Goal: Transaction & Acquisition: Purchase product/service

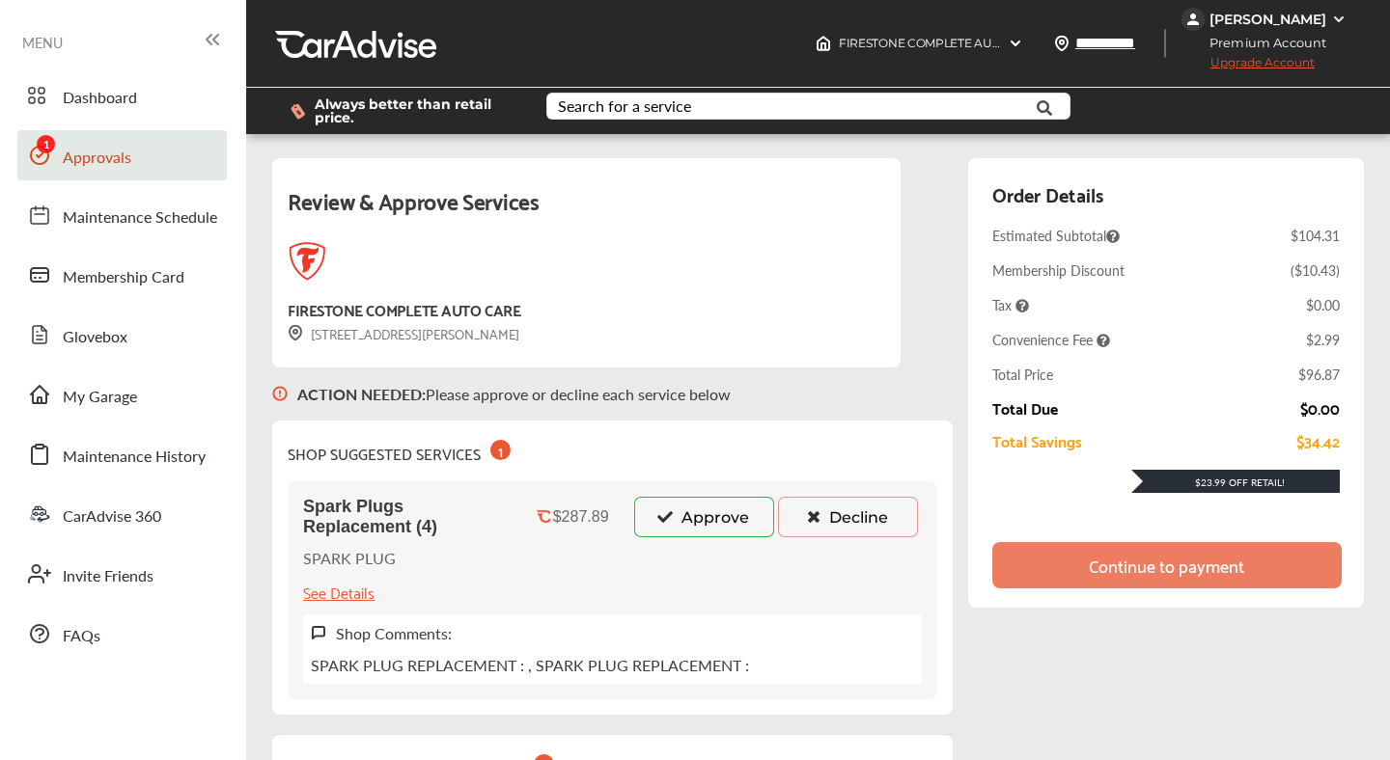
scroll to position [214, 0]
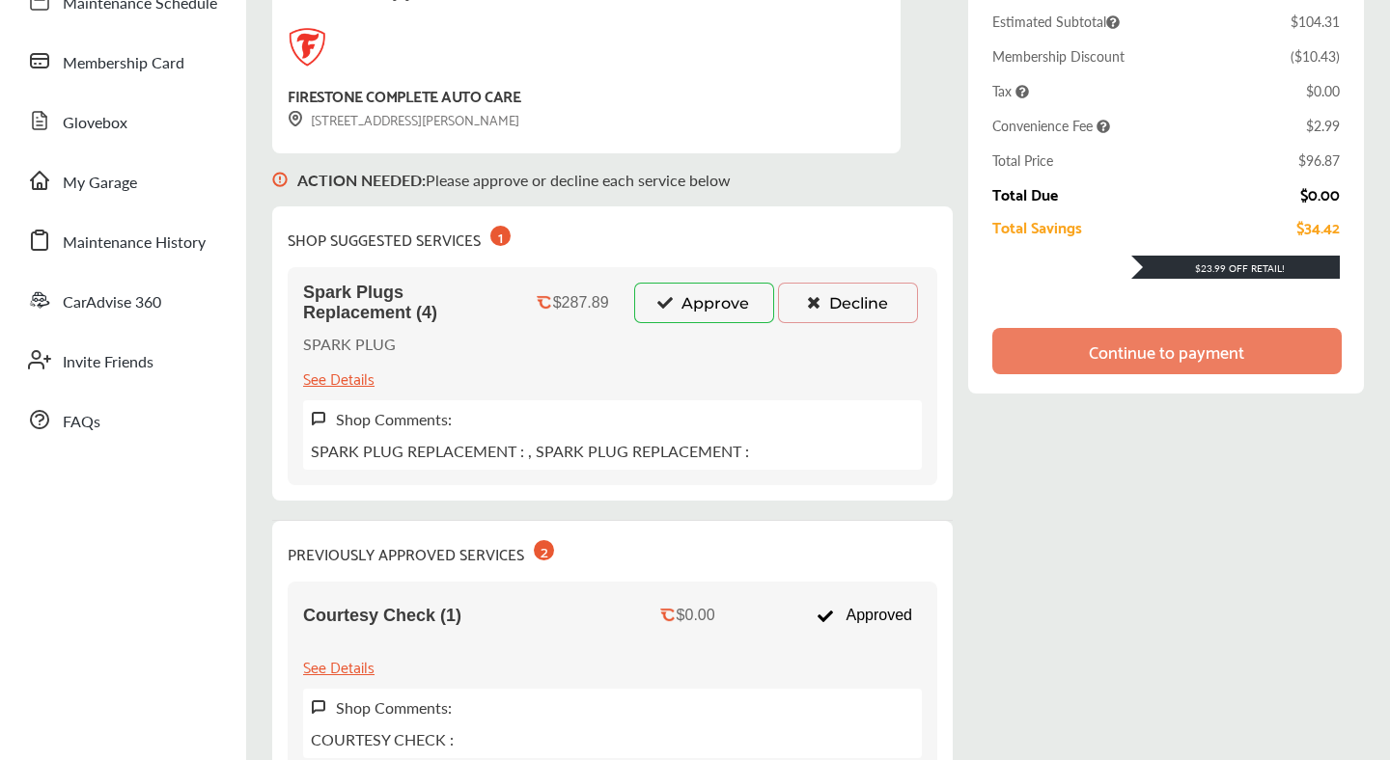
click at [675, 300] on button "Approve" at bounding box center [704, 303] width 140 height 41
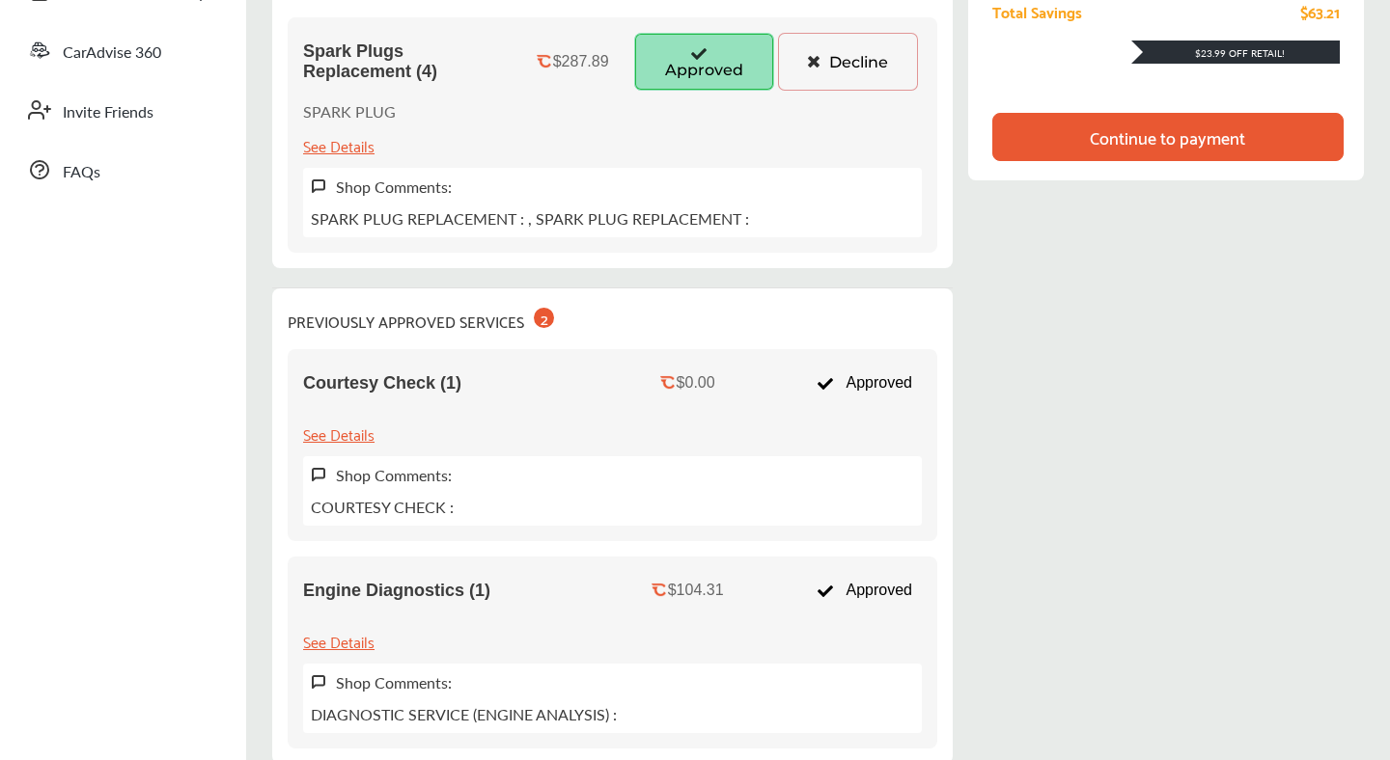
scroll to position [506, 0]
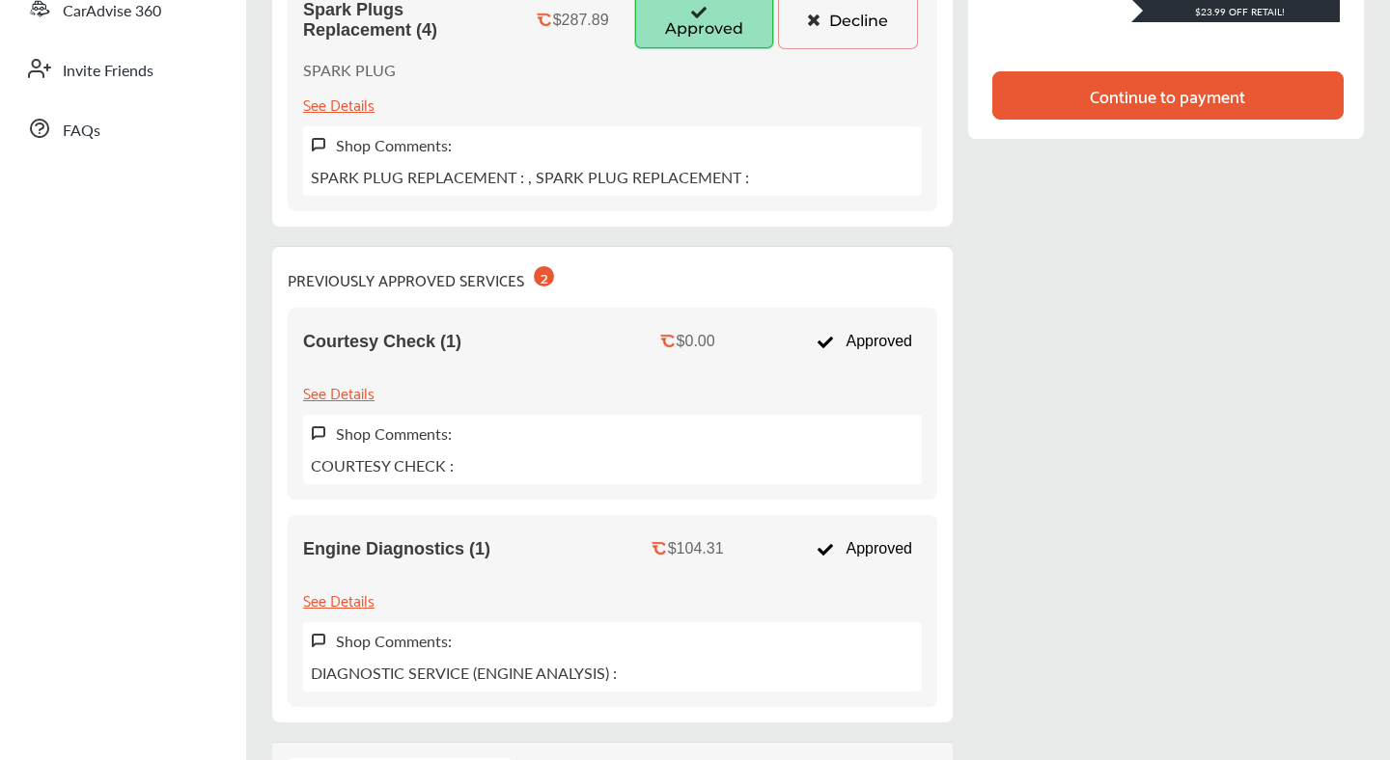
click at [648, 292] on div "PREVIOUSLY APPROVED SERVICES 2 Courtesy Check (1) $0.00 Approved See Details Sh…" at bounding box center [612, 485] width 680 height 476
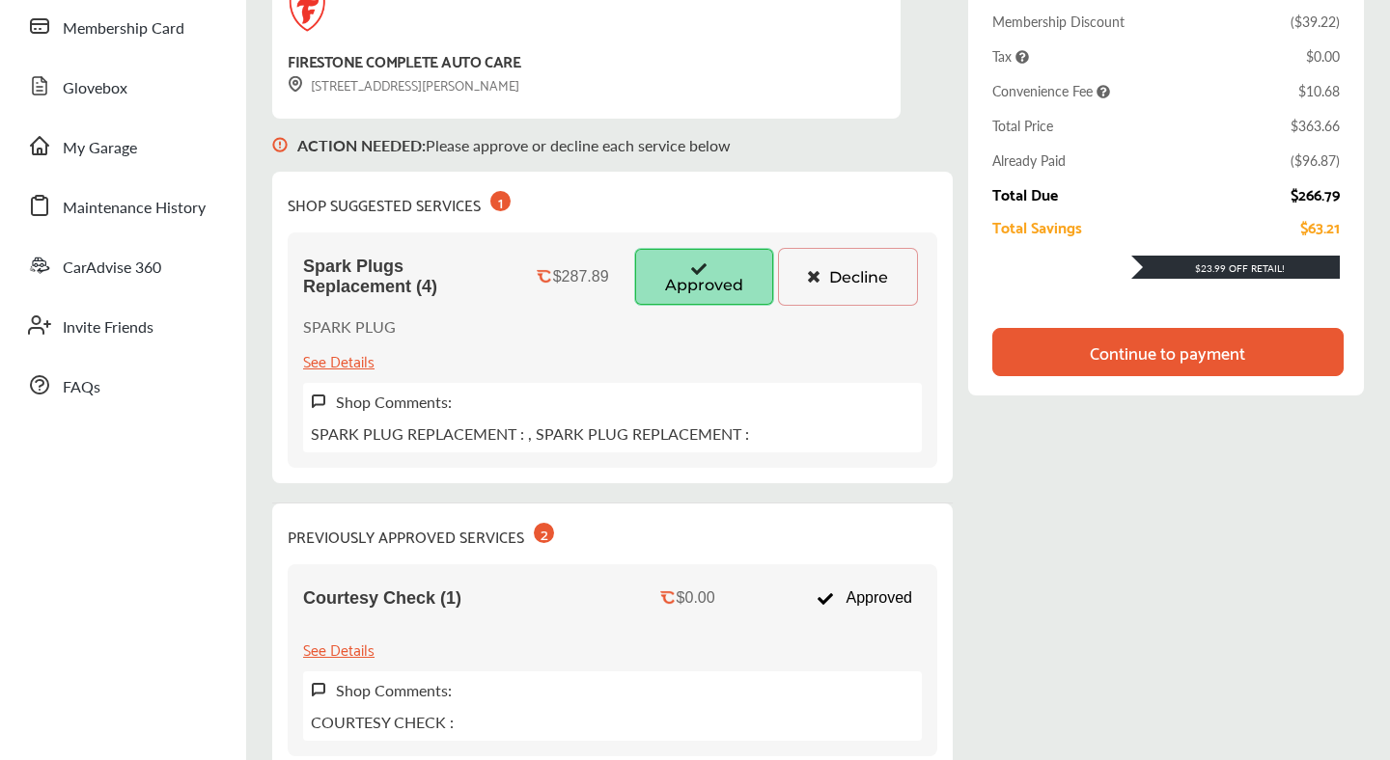
scroll to position [242, 0]
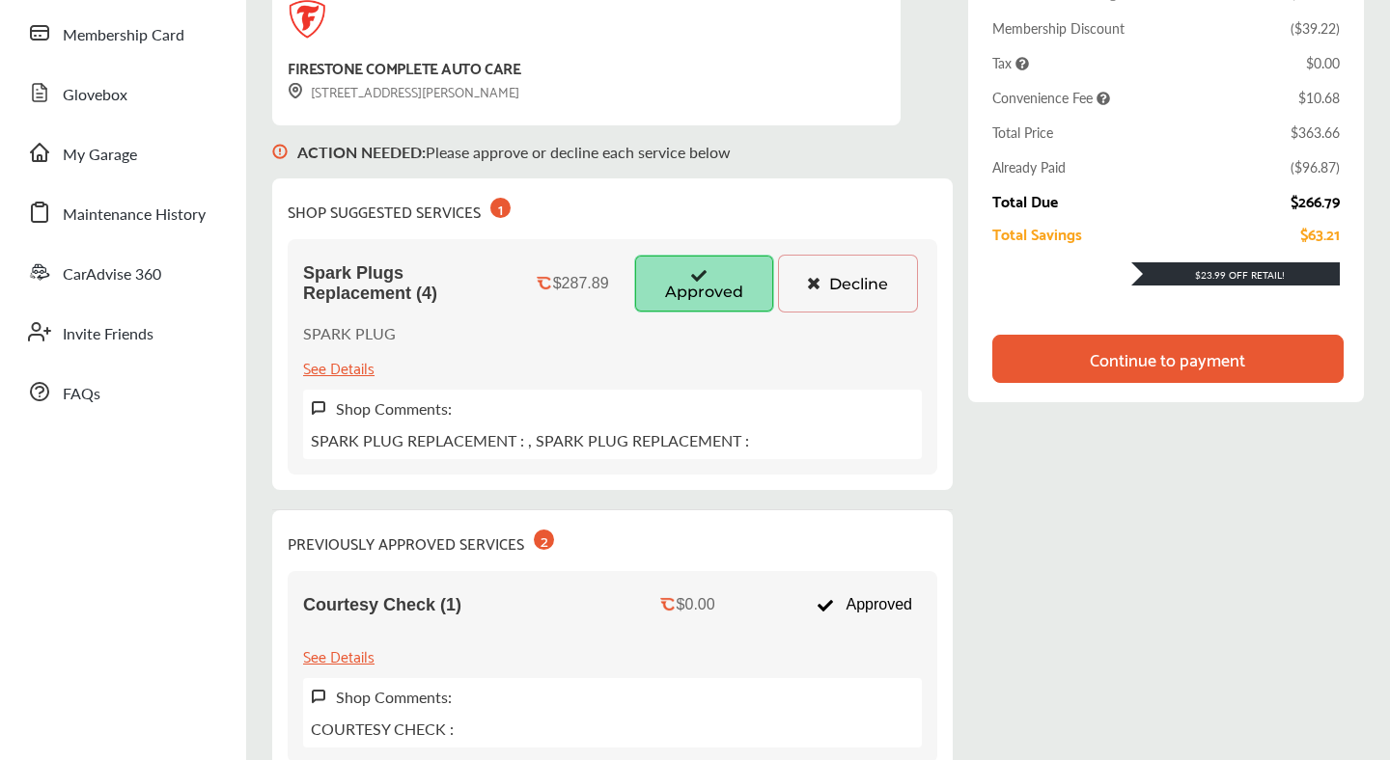
click at [1019, 358] on div "Continue to payment" at bounding box center [1167, 359] width 351 height 48
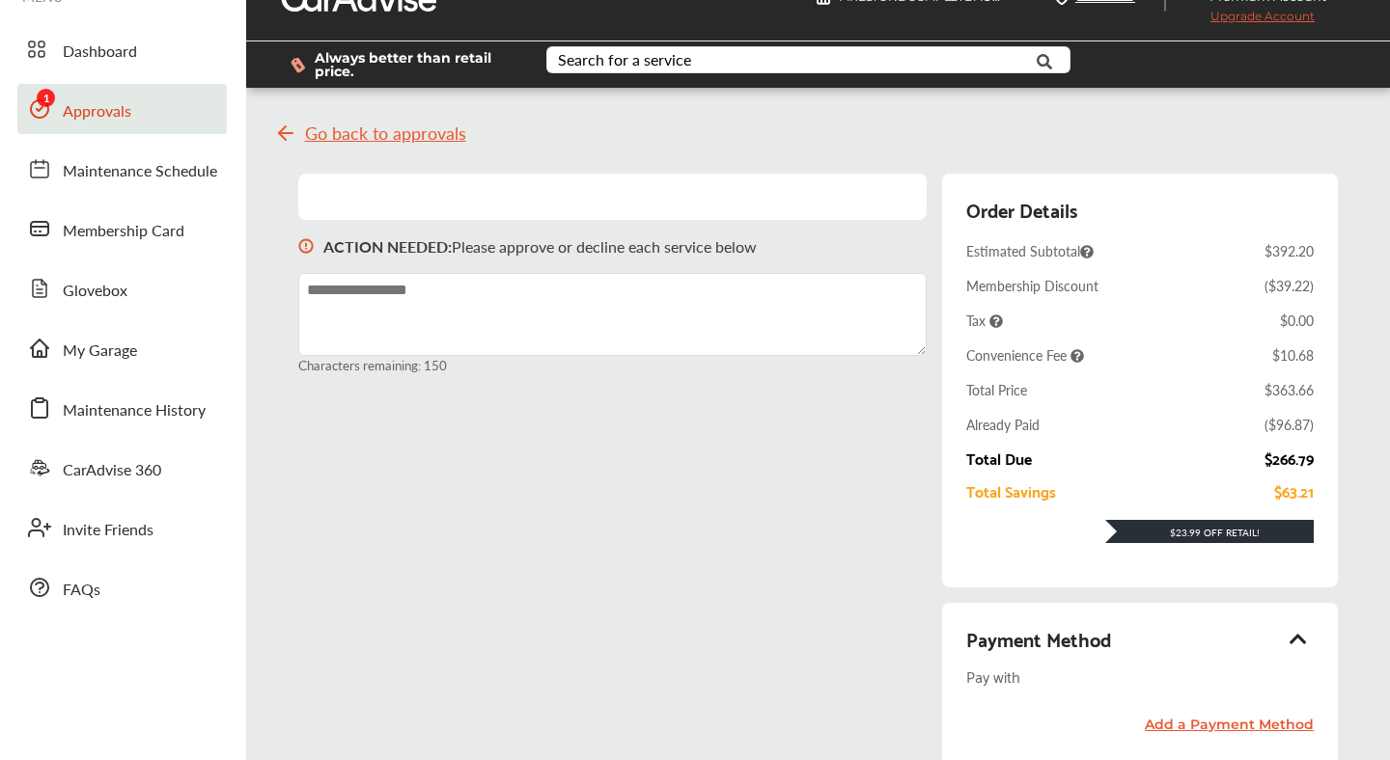
scroll to position [41, 0]
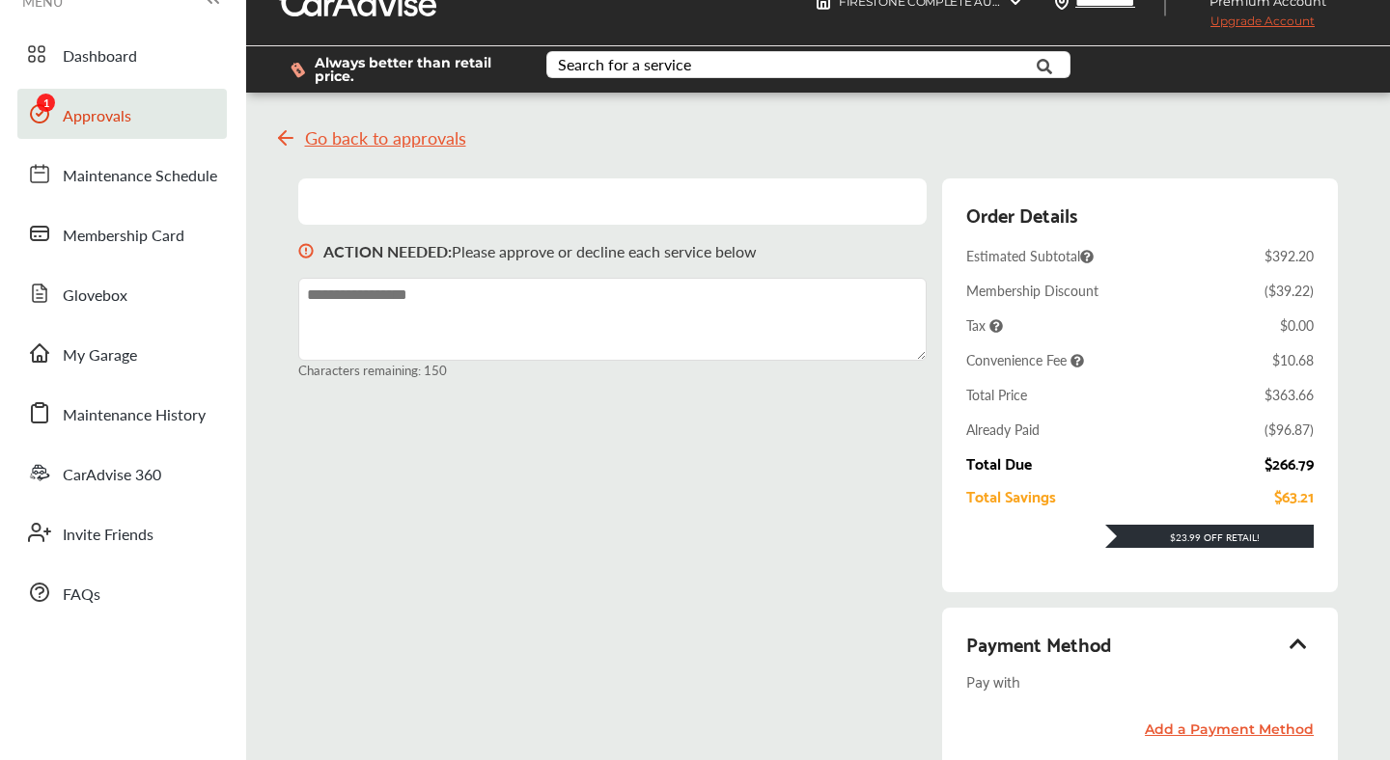
click at [389, 137] on span "Go back to approvals" at bounding box center [385, 137] width 161 height 19
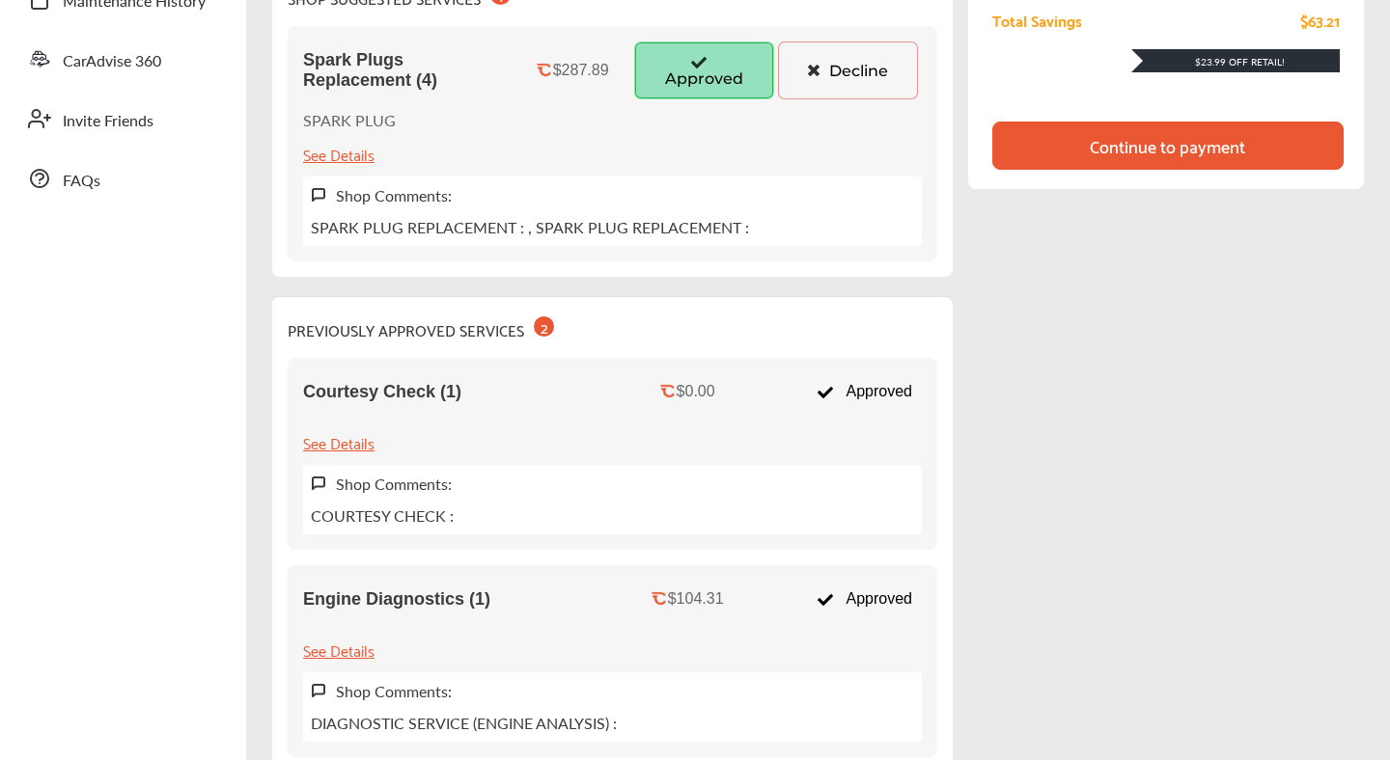
scroll to position [459, 0]
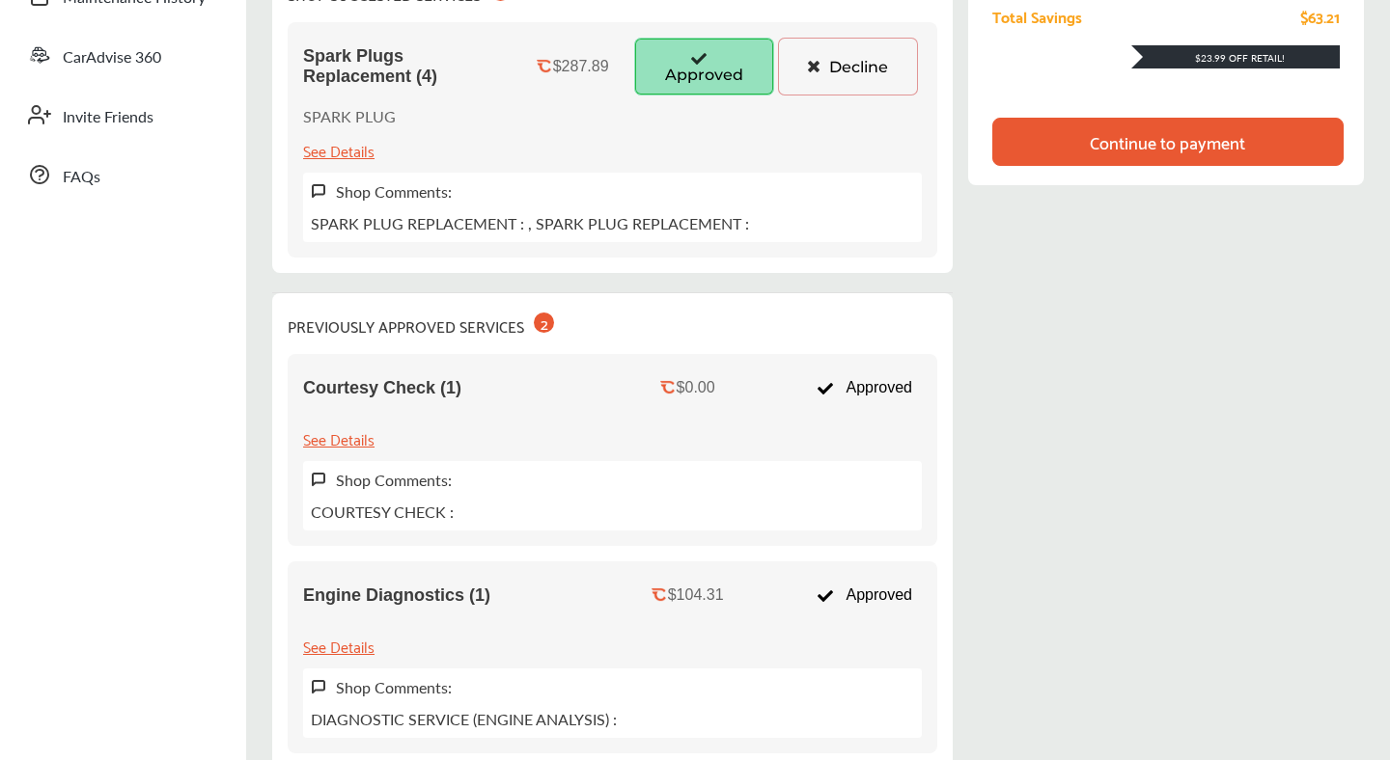
click at [532, 623] on div "Engine Diagnostics (1) $104.31 Approved See Details Shop Comments: DIAGNOSTIC S…" at bounding box center [612, 658] width 649 height 192
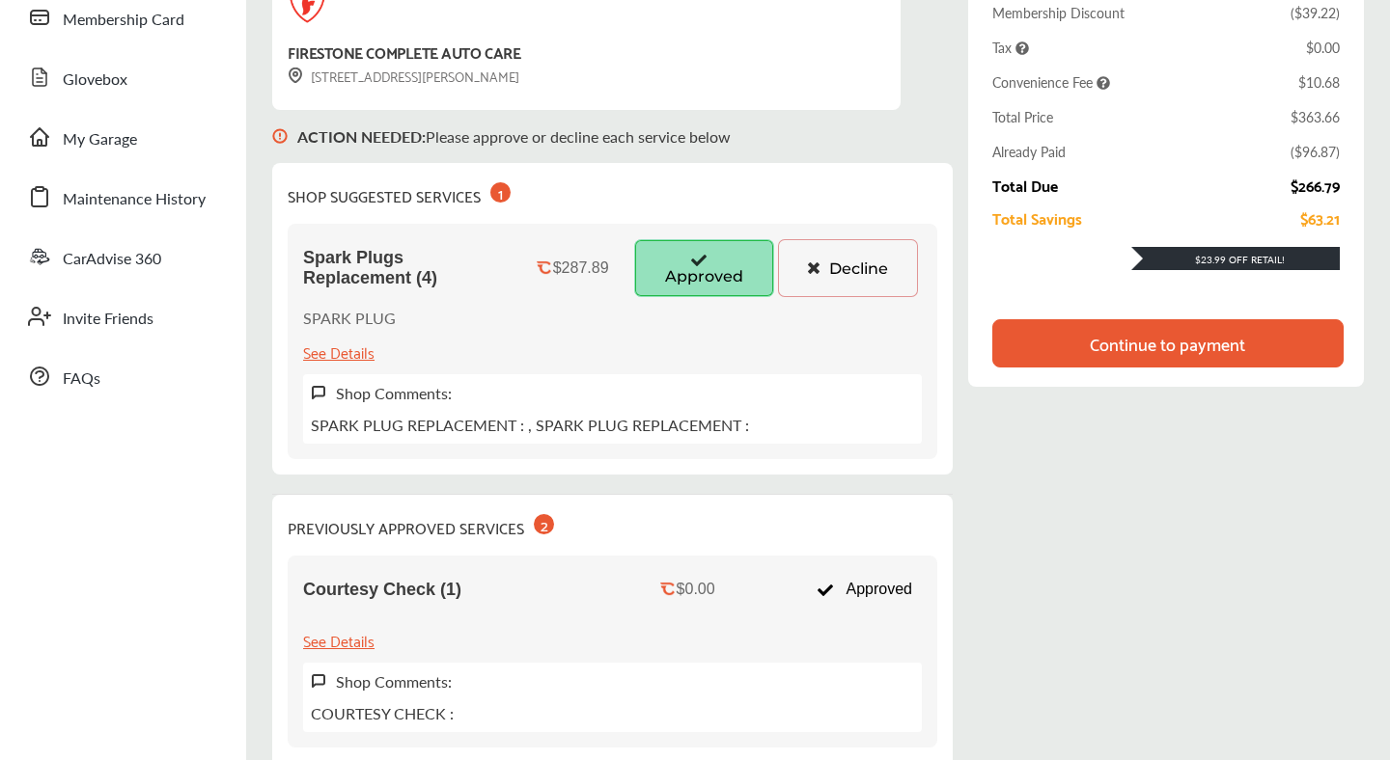
scroll to position [253, 0]
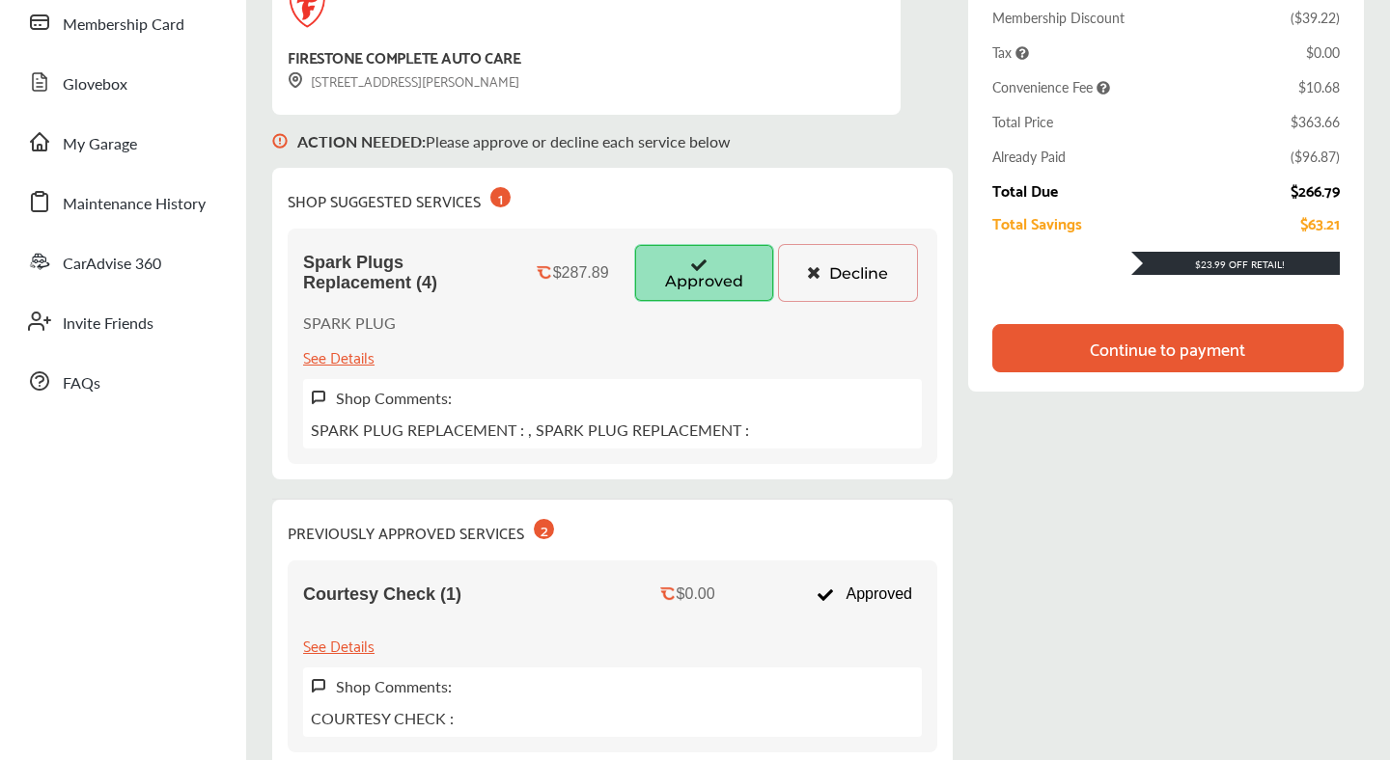
click at [465, 330] on div "Spark Plugs Replacement (4) $287.89 Approved Decline SPARK PLUG See Details Sho…" at bounding box center [612, 346] width 649 height 235
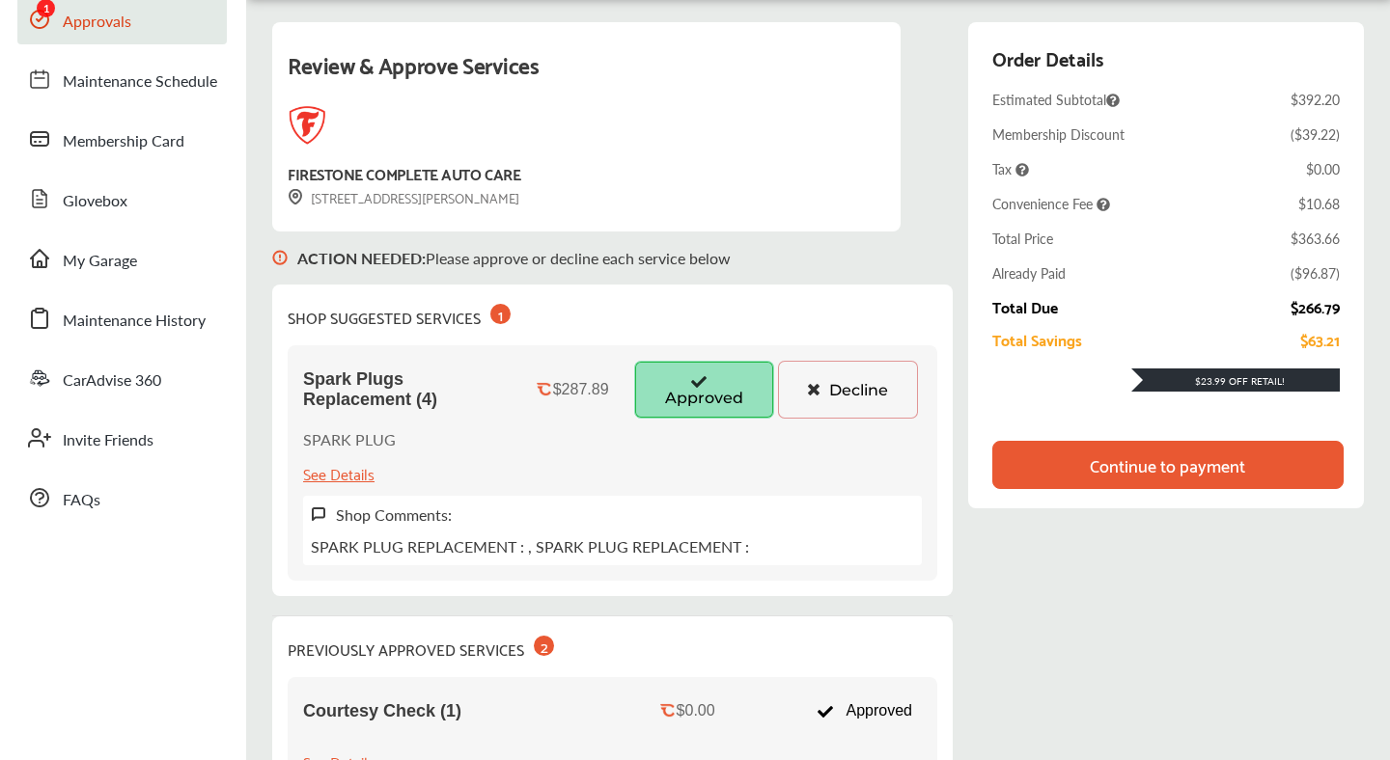
scroll to position [134, 0]
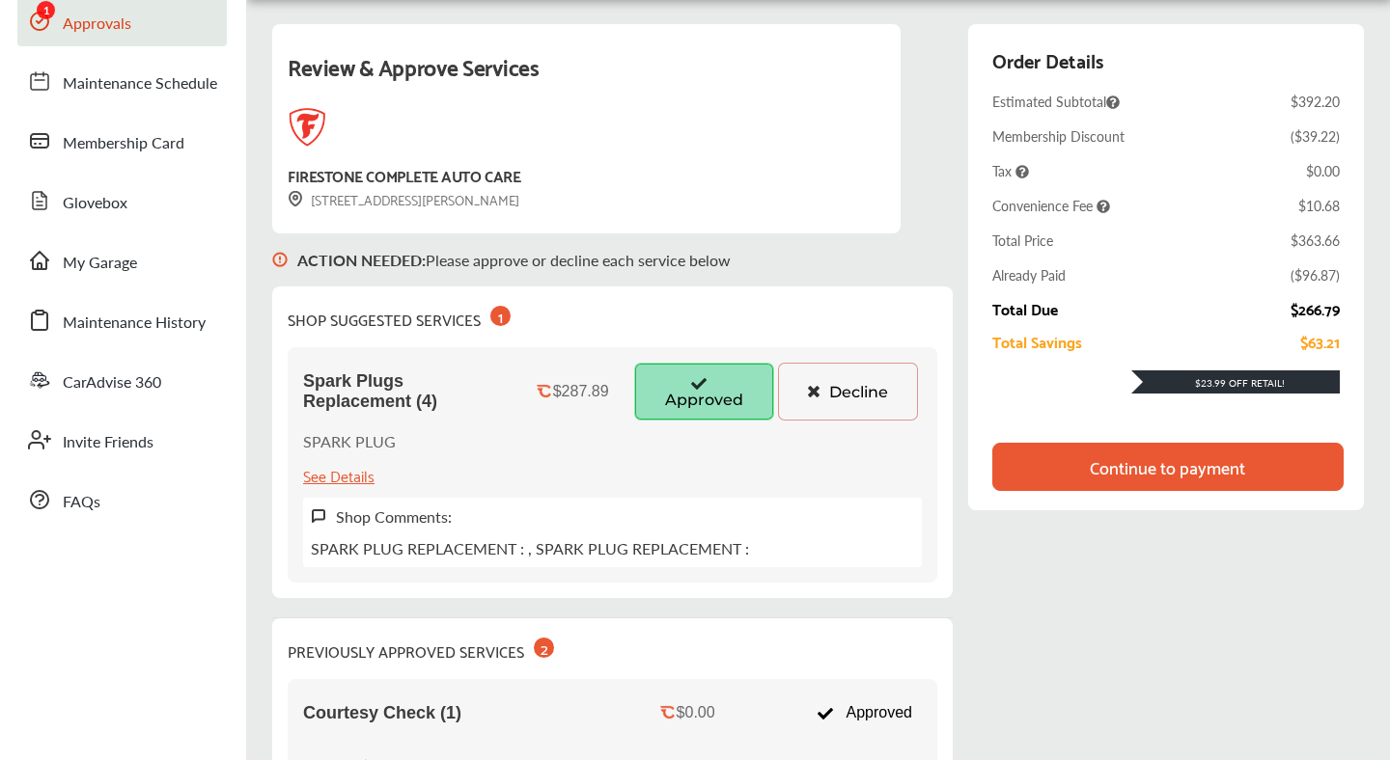
click at [502, 488] on div "Spark Plugs Replacement (4) $287.89 Approved Decline SPARK PLUG See Details Sho…" at bounding box center [612, 464] width 649 height 235
click at [550, 657] on div "PREVIOUSLY APPROVED SERVICES 2" at bounding box center [421, 649] width 266 height 30
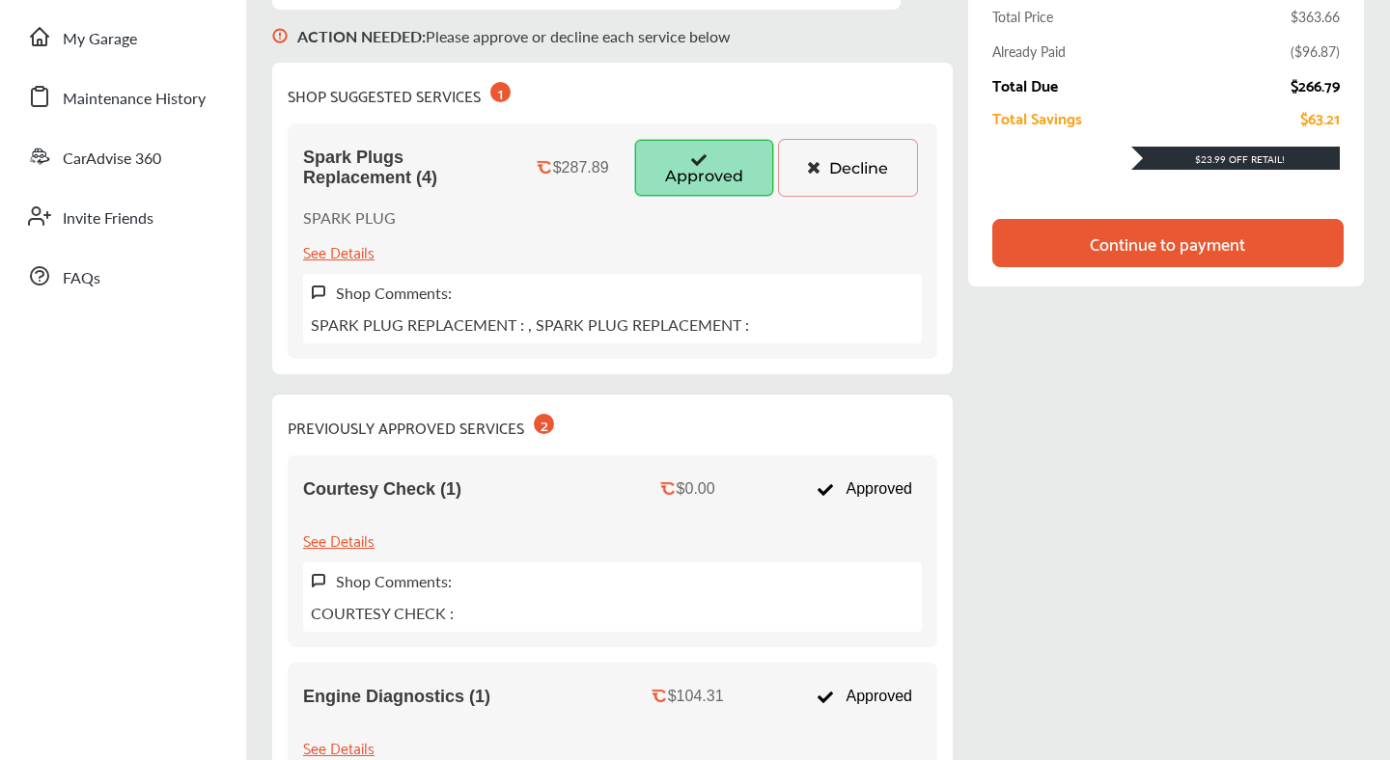
scroll to position [399, 0]
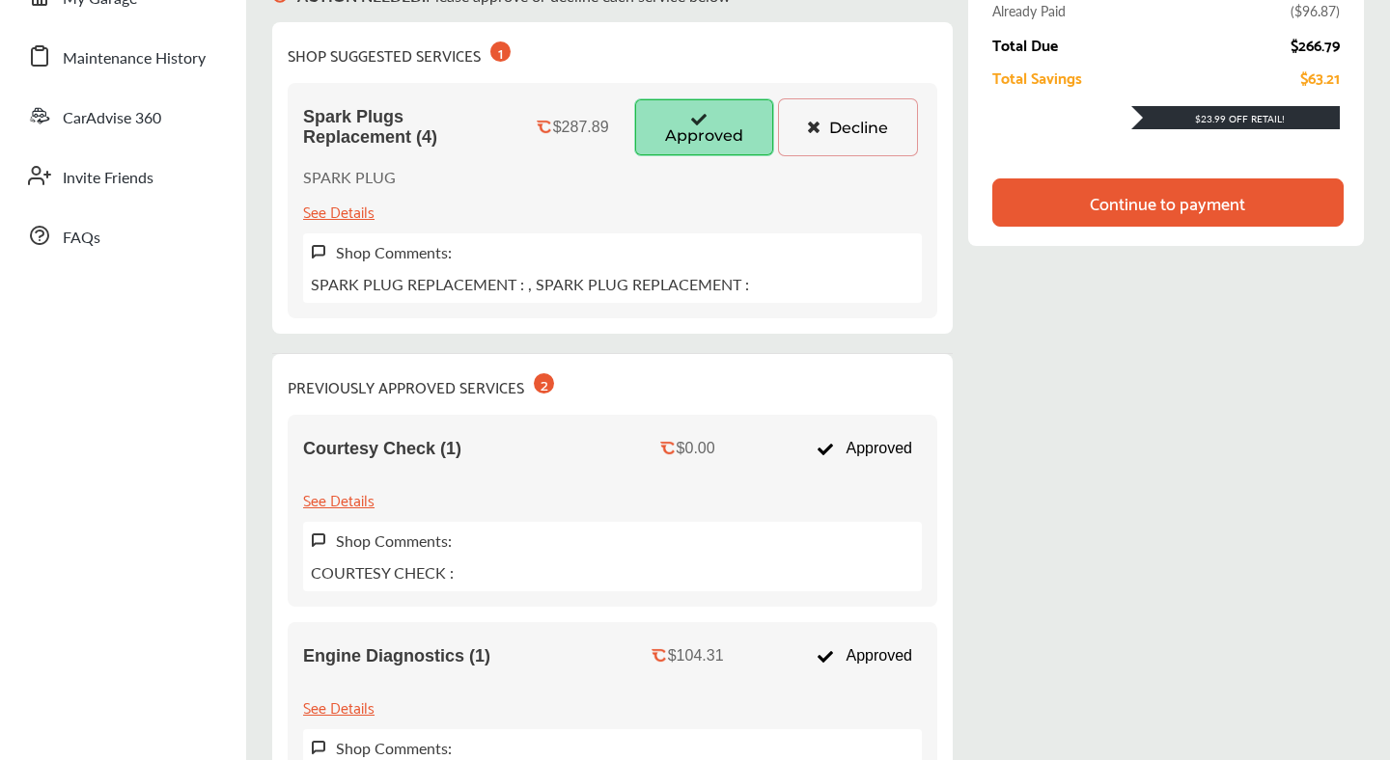
click at [857, 456] on div "Approved" at bounding box center [864, 448] width 115 height 37
click at [844, 680] on div "Engine Diagnostics (1) $104.31 Approved See Details Shop Comments: DIAGNOSTIC S…" at bounding box center [612, 718] width 649 height 192
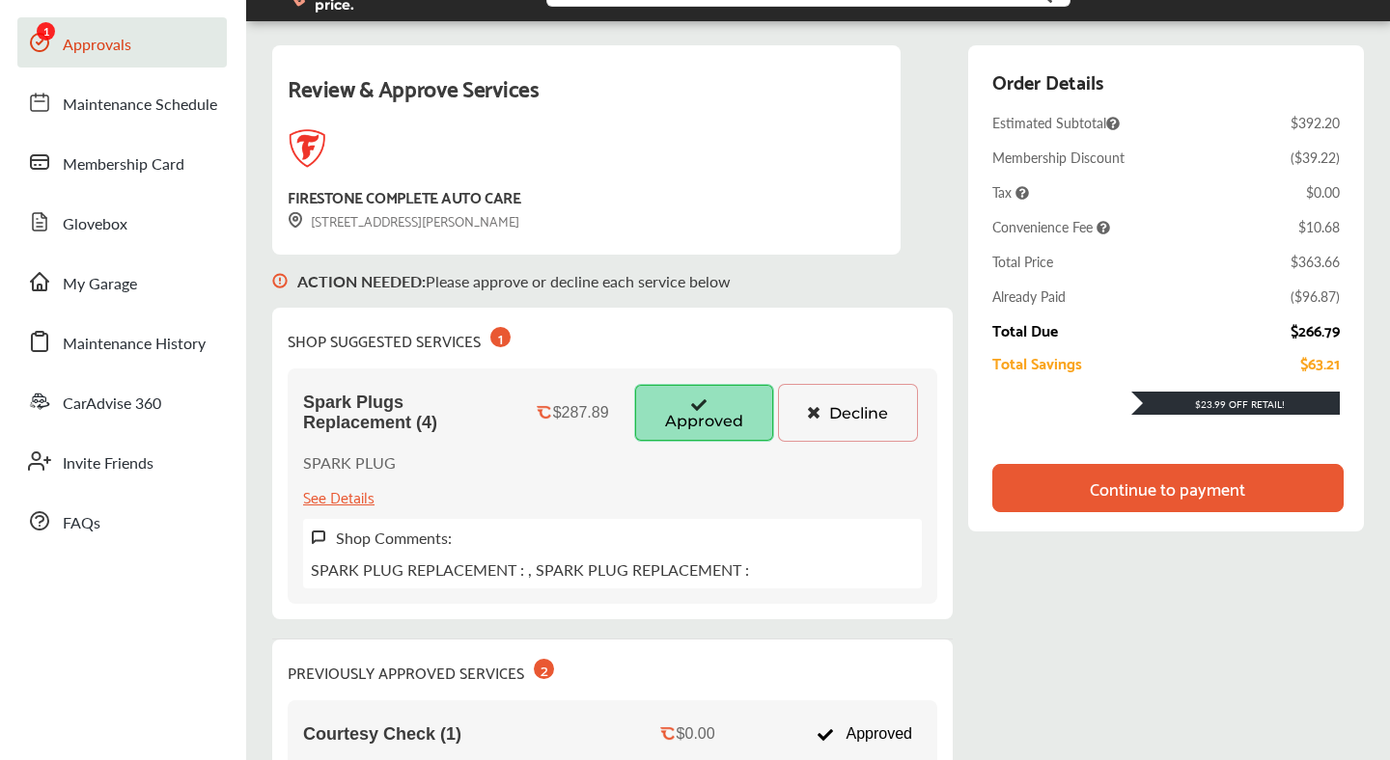
scroll to position [0, 0]
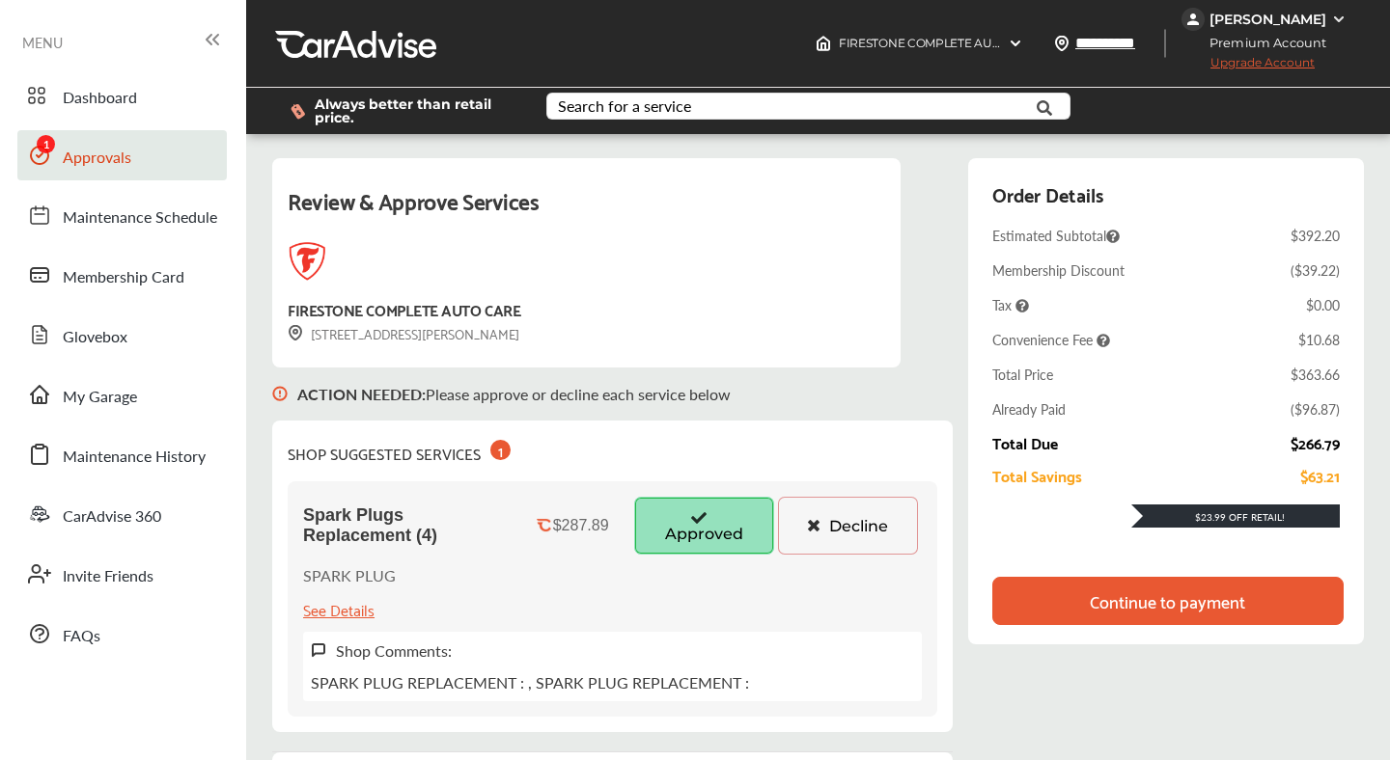
click at [797, 417] on div "ACTION NEEDED : Please approve or decline each service below" at bounding box center [612, 394] width 680 height 53
click at [704, 537] on button "Approved" at bounding box center [704, 526] width 140 height 58
click at [703, 530] on button "Approved" at bounding box center [704, 526] width 140 height 58
click at [1162, 606] on div "Continue to payment" at bounding box center [1166, 601] width 155 height 19
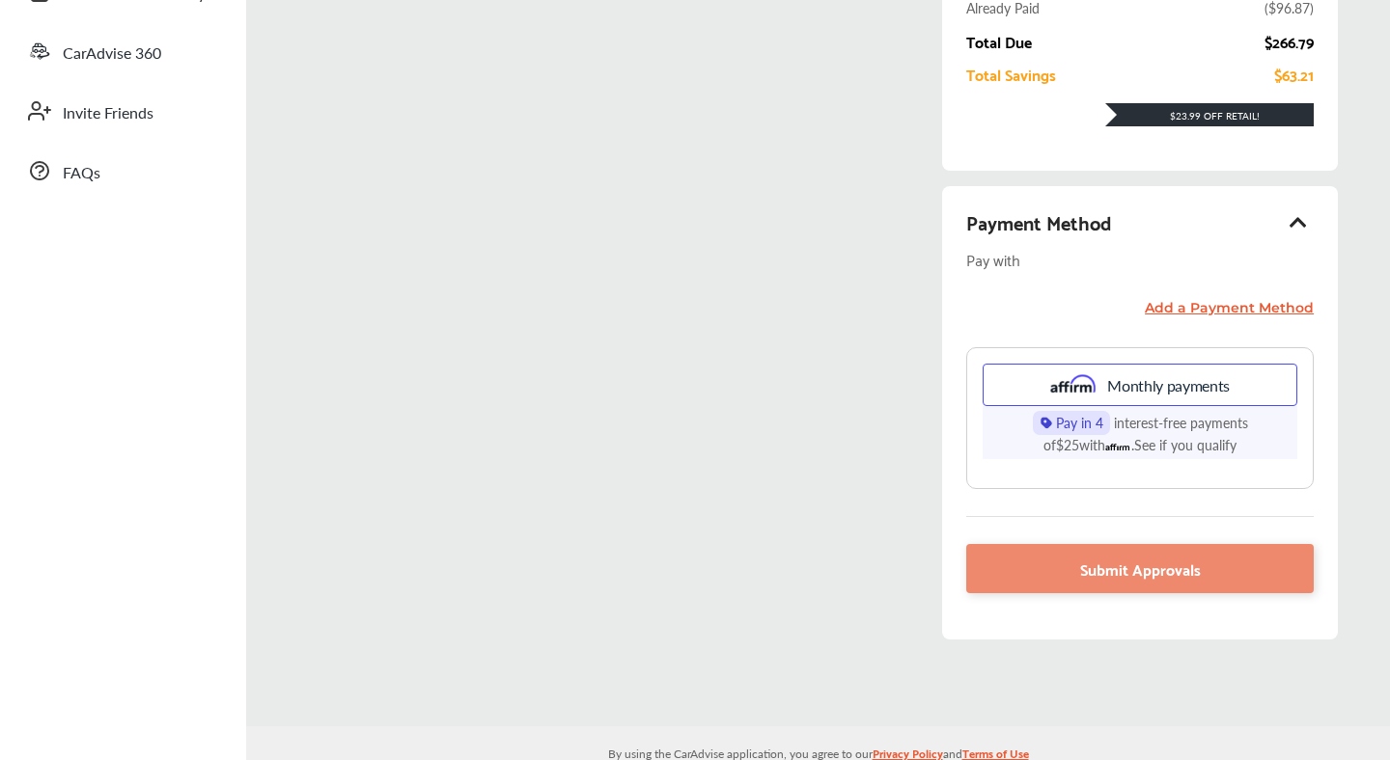
scroll to position [467, 0]
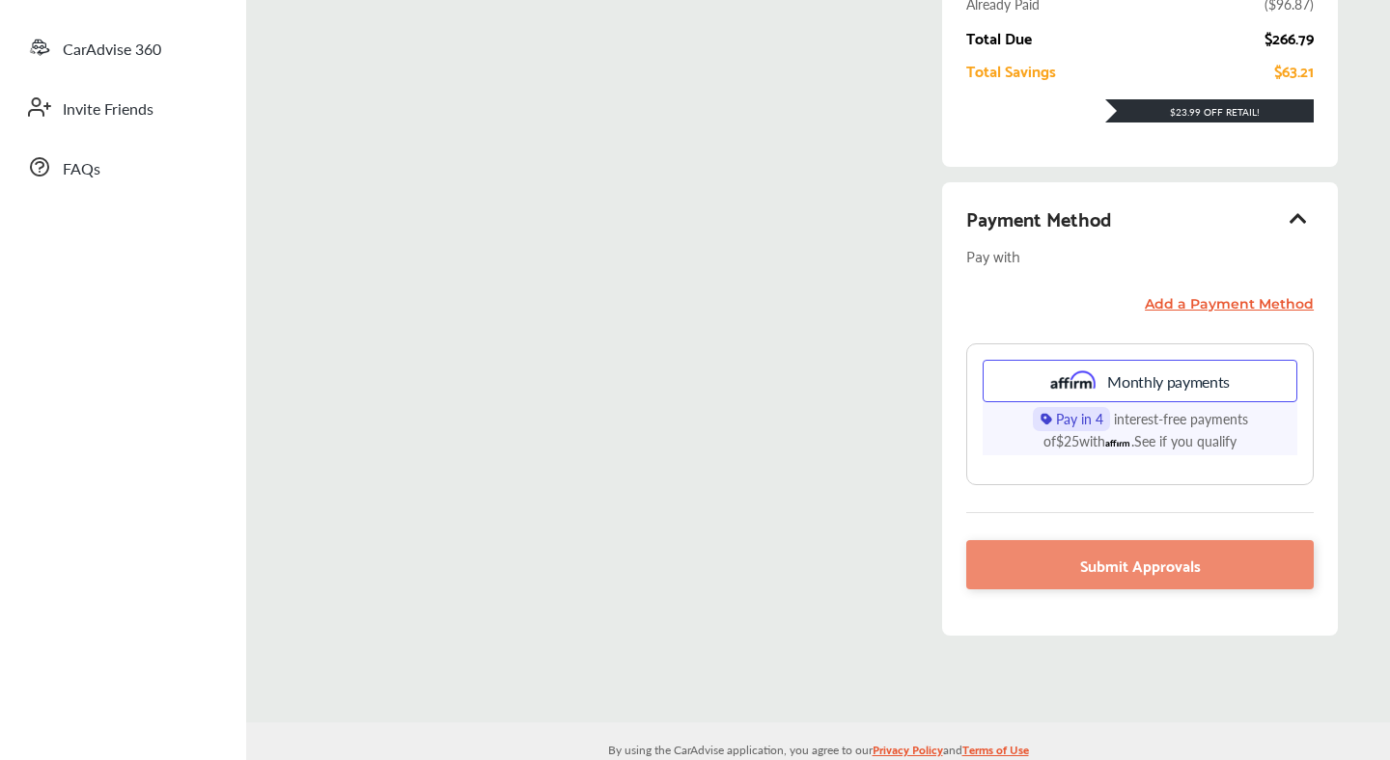
click at [1058, 309] on div "Add a Payment Method Monthly payments Pay in 4 interest-free payments of $25 wi…" at bounding box center [1139, 390] width 347 height 190
click at [1298, 223] on icon at bounding box center [1298, 217] width 23 height 19
click at [1303, 216] on icon at bounding box center [1298, 217] width 23 height 19
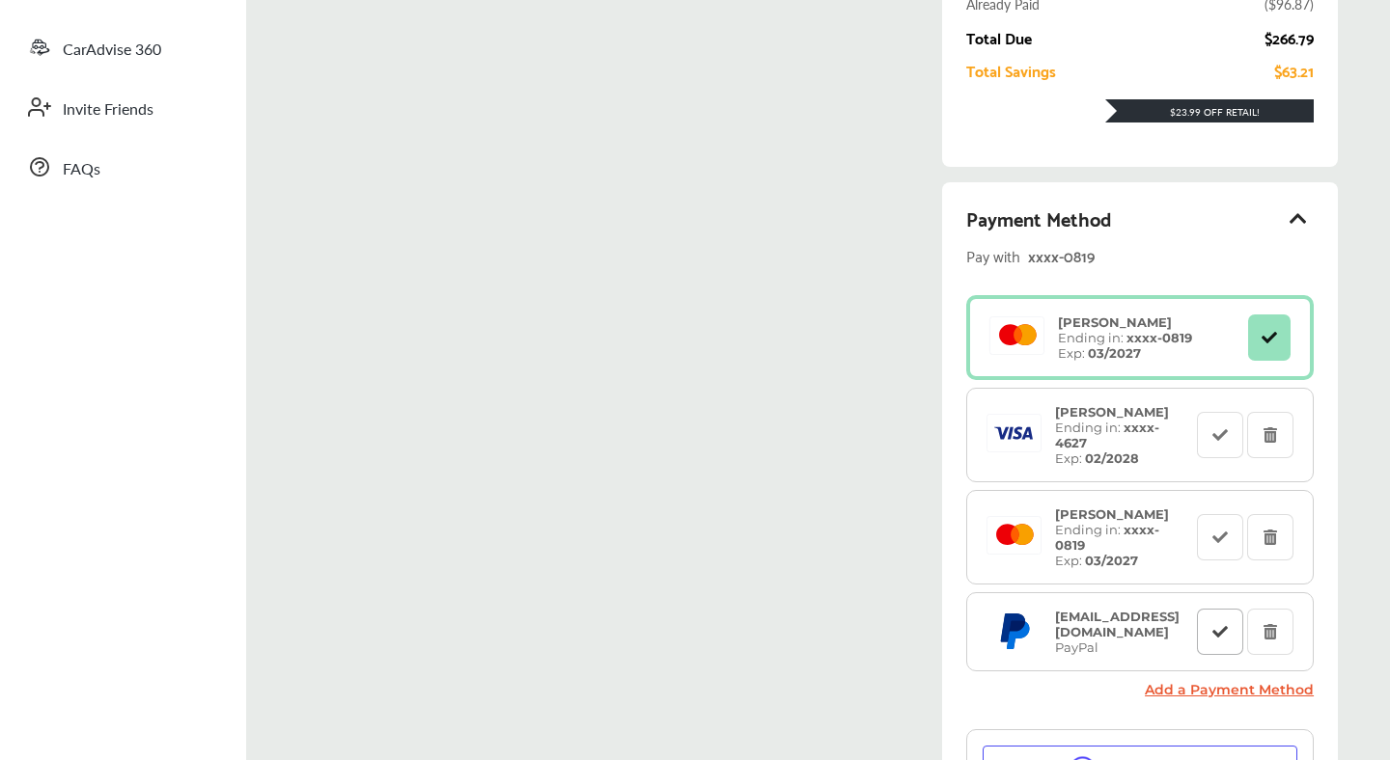
click at [1225, 624] on icon at bounding box center [1220, 631] width 18 height 14
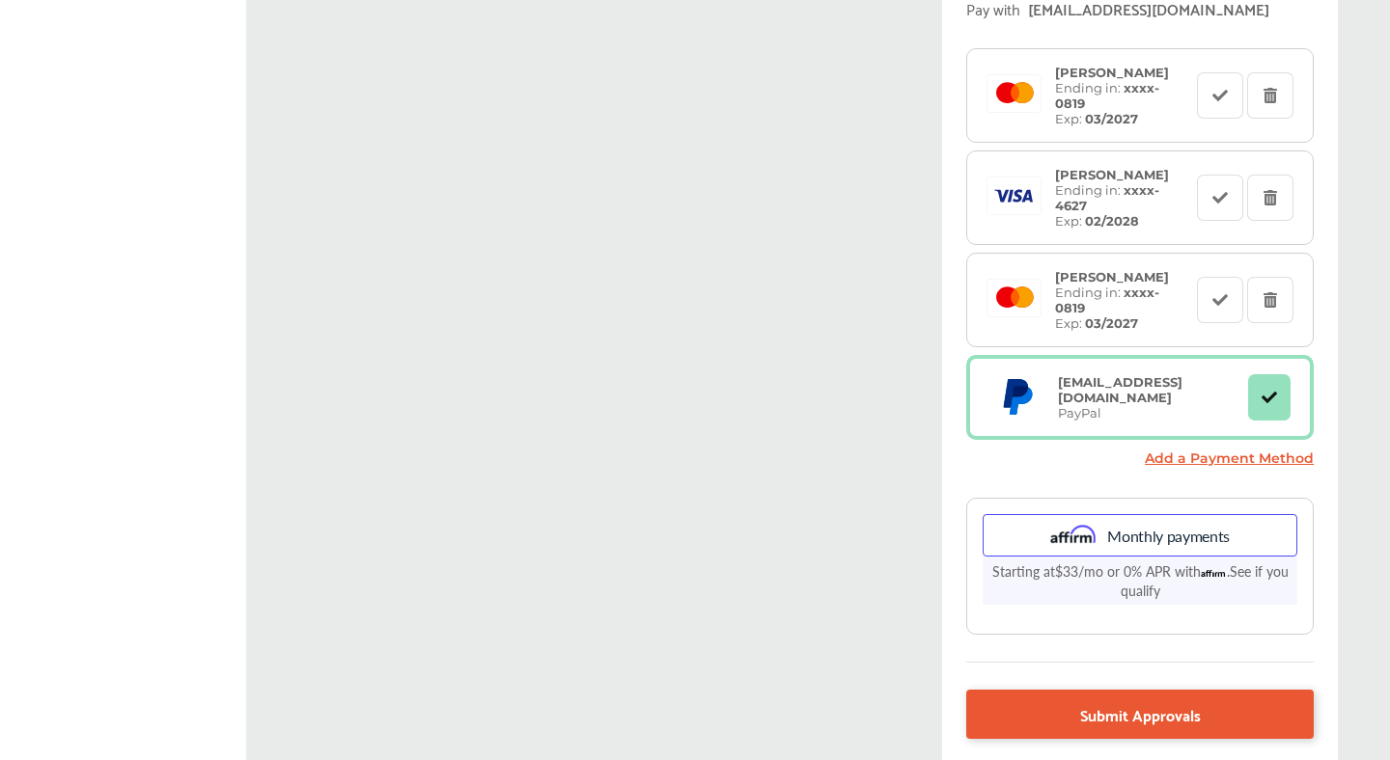
scroll to position [720, 0]
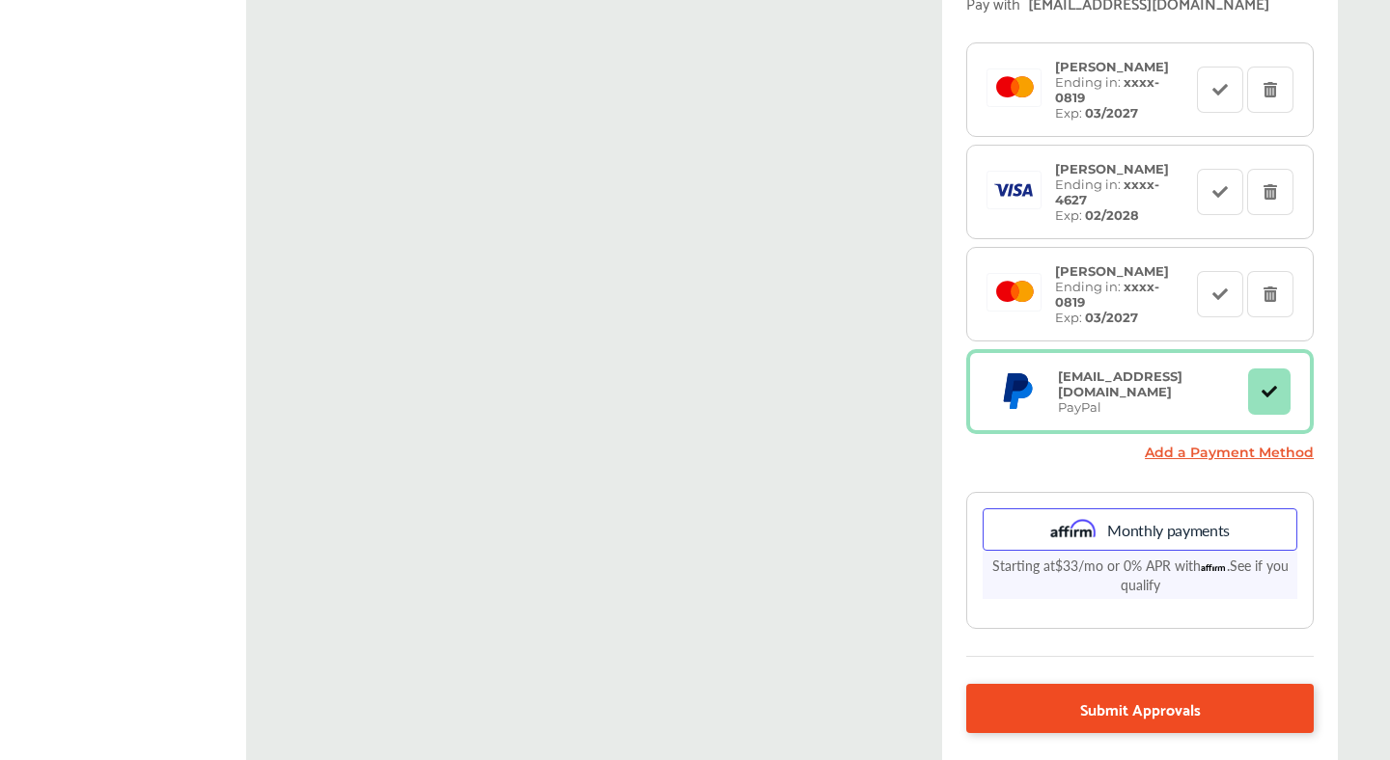
click at [1254, 684] on link "Submit Approvals" at bounding box center [1139, 708] width 347 height 49
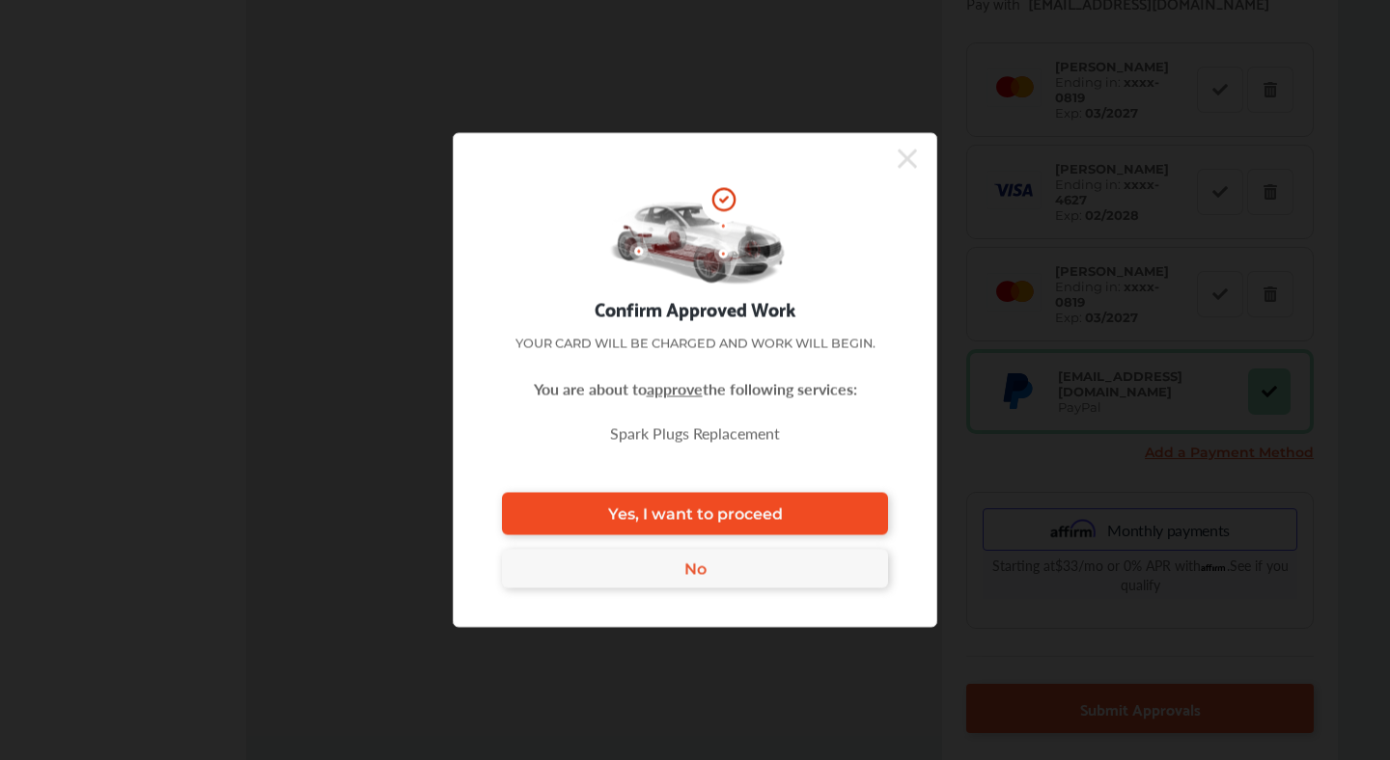
click at [700, 514] on span "Yes, I want to proceed" at bounding box center [695, 514] width 175 height 18
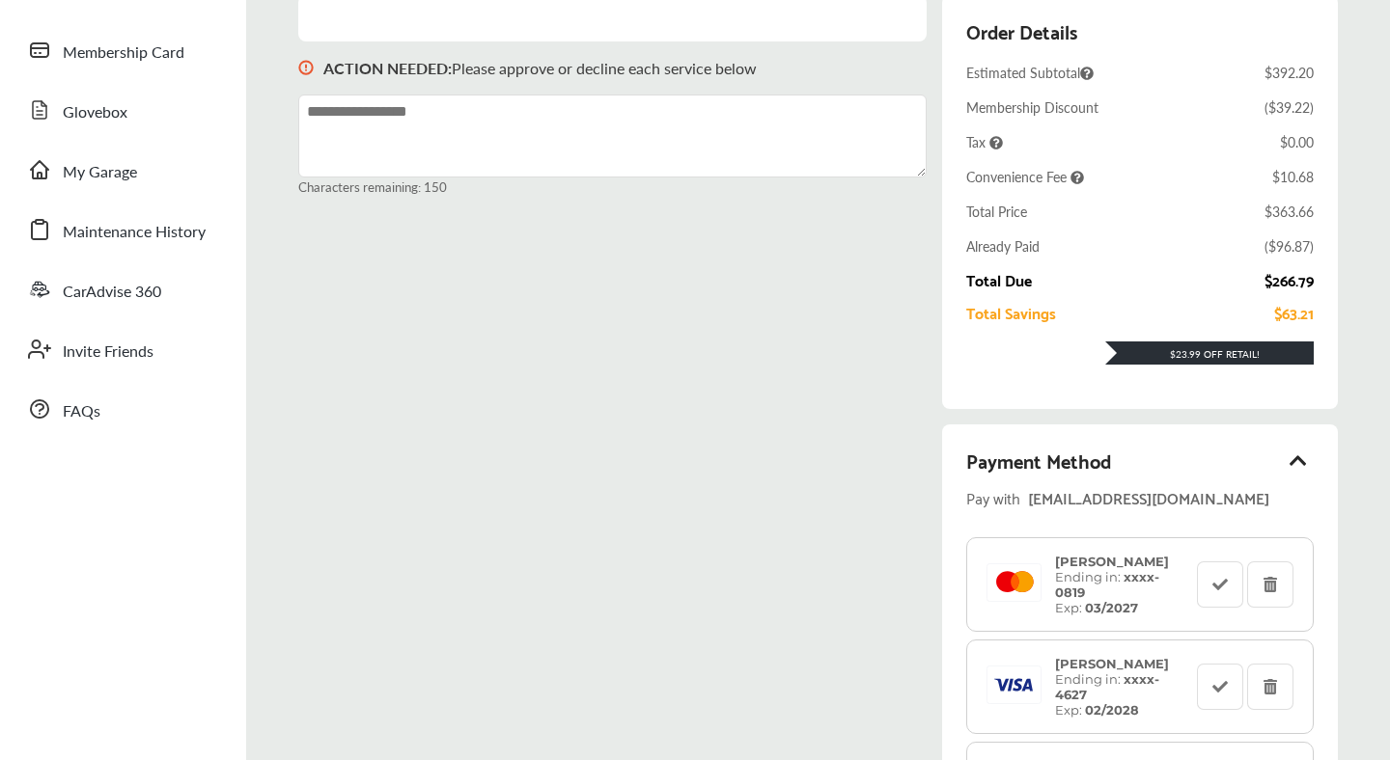
scroll to position [217, 0]
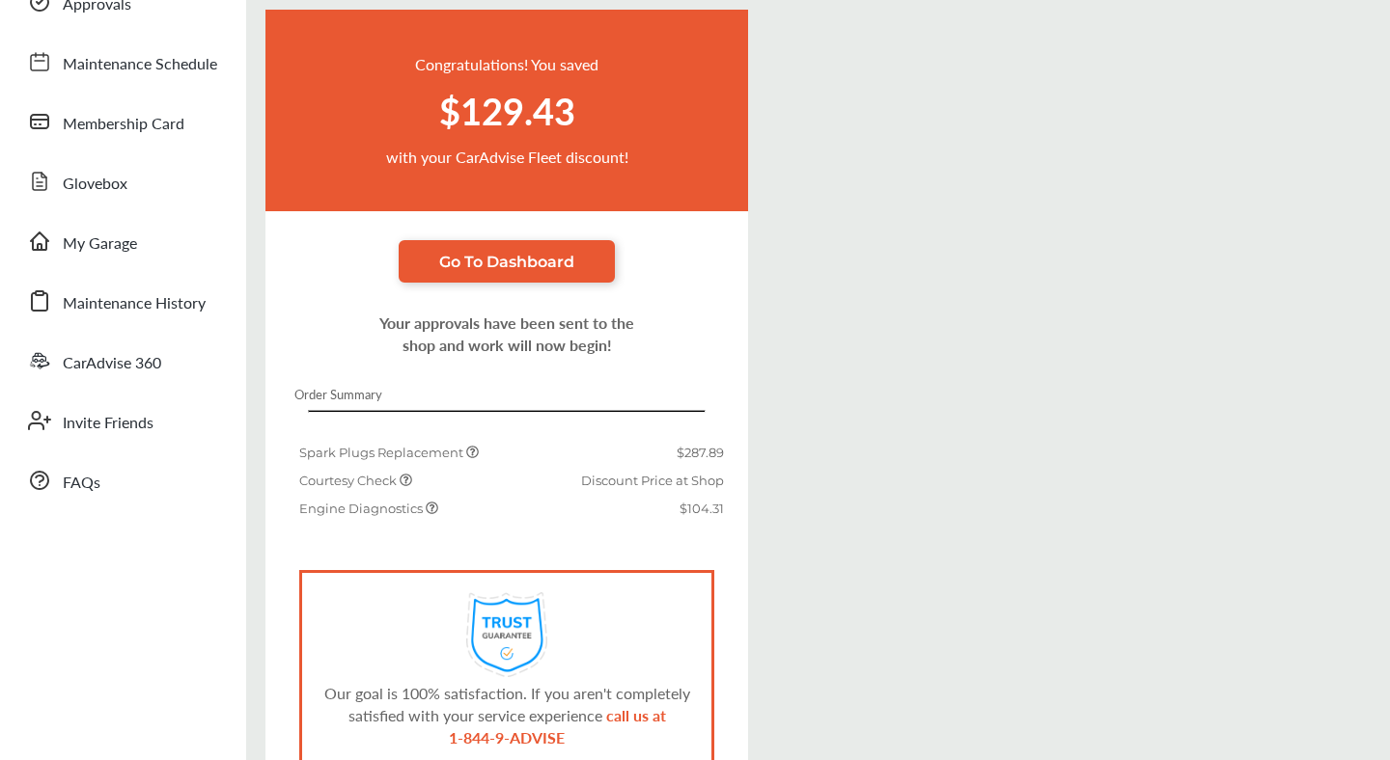
scroll to position [140, 0]
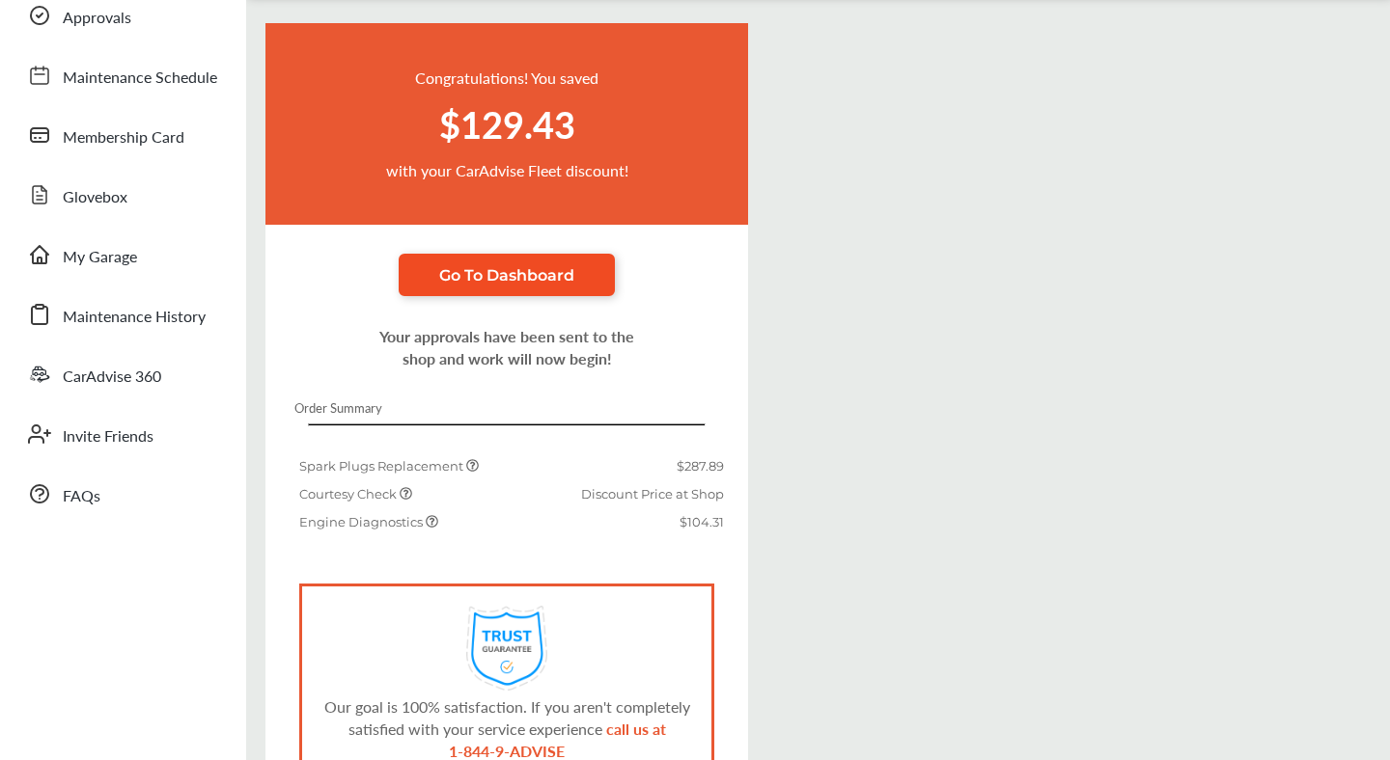
click at [575, 291] on link "Go To Dashboard" at bounding box center [507, 275] width 216 height 42
